Goal: Navigation & Orientation: Understand site structure

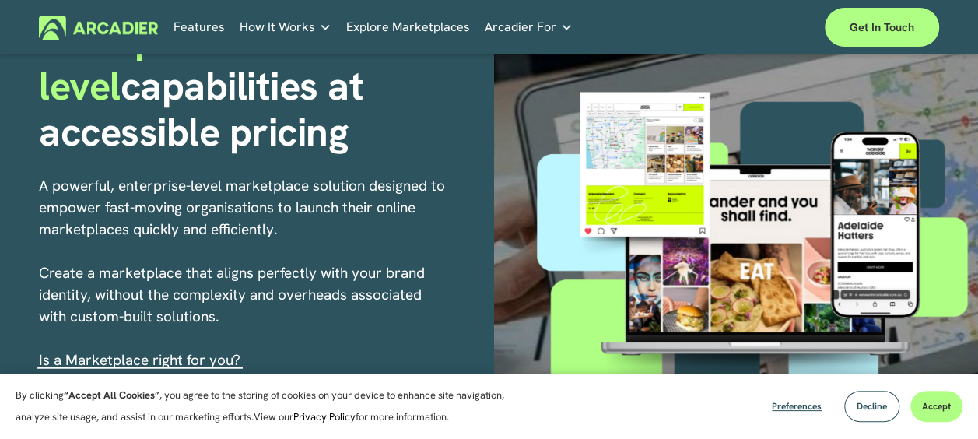
scroll to position [233, 0]
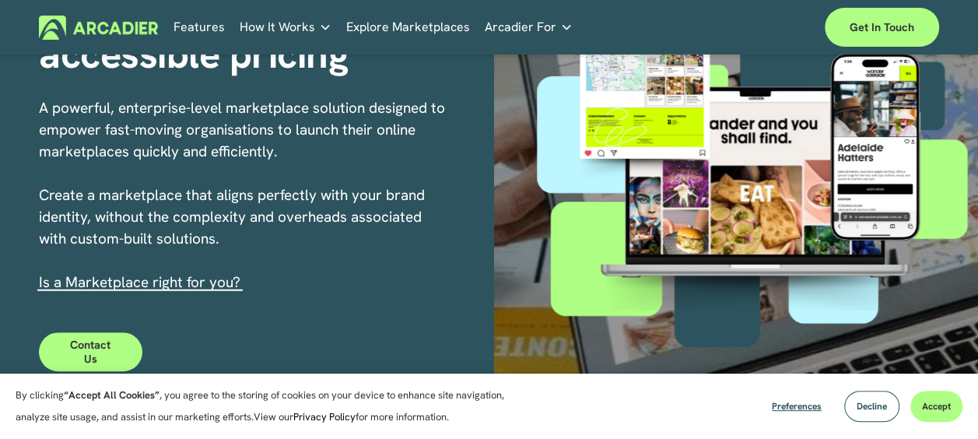
click at [394, 28] on link "Explore Marketplaces" at bounding box center [408, 27] width 124 height 24
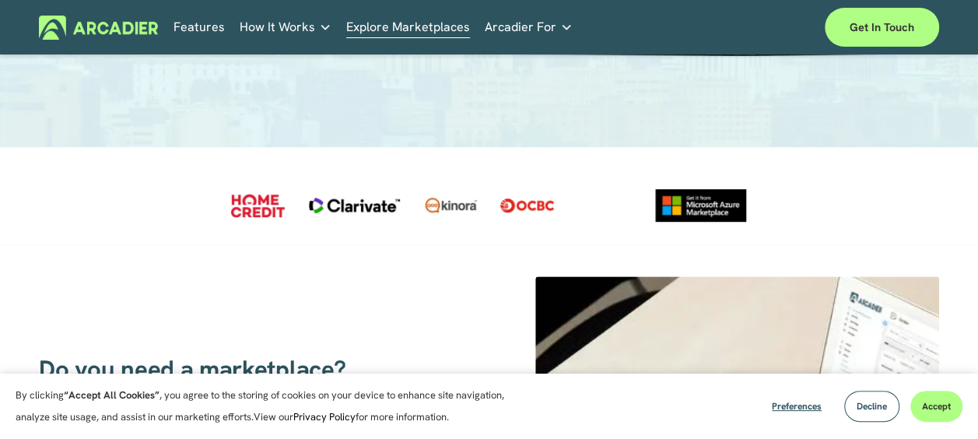
scroll to position [156, 0]
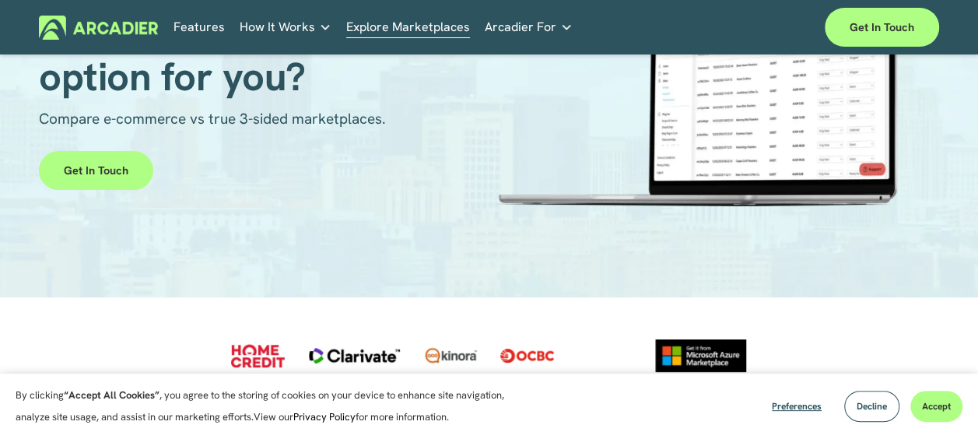
click at [204, 26] on link "Features" at bounding box center [198, 27] width 51 height 24
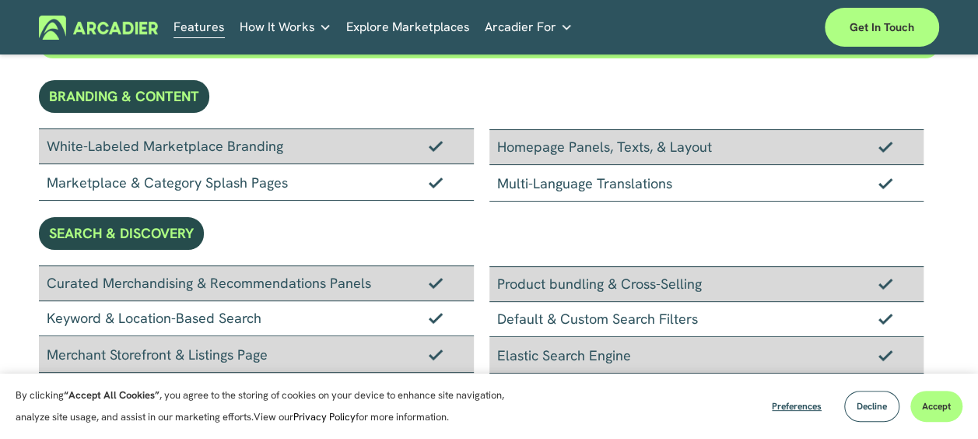
scroll to position [233, 0]
